Goal: Information Seeking & Learning: Learn about a topic

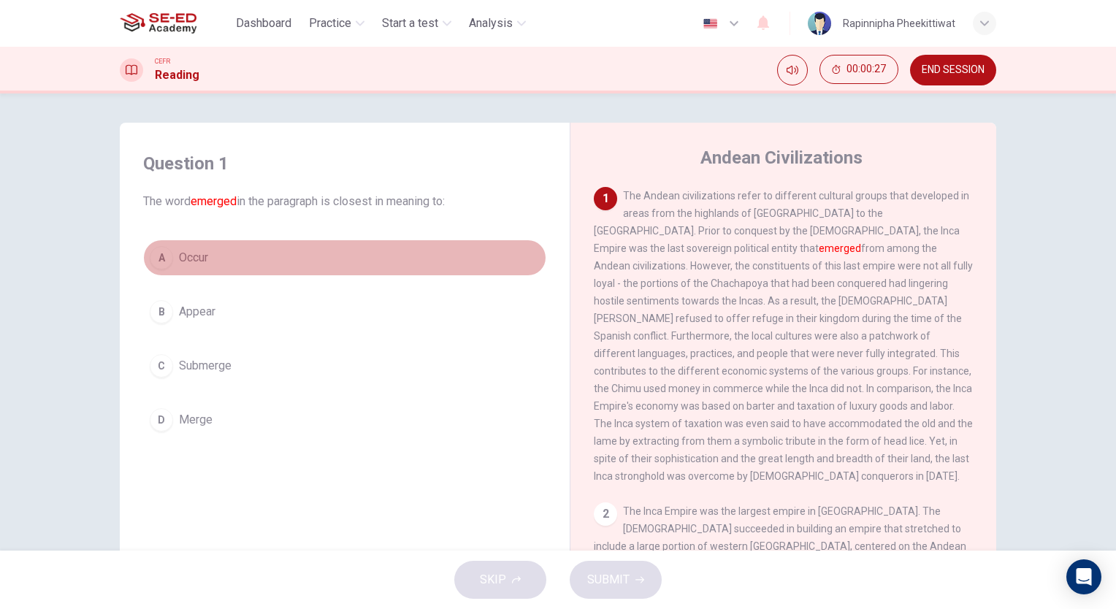
click at [193, 267] on button "A Occur" at bounding box center [344, 258] width 403 height 37
